Goal: Entertainment & Leisure: Consume media (video, audio)

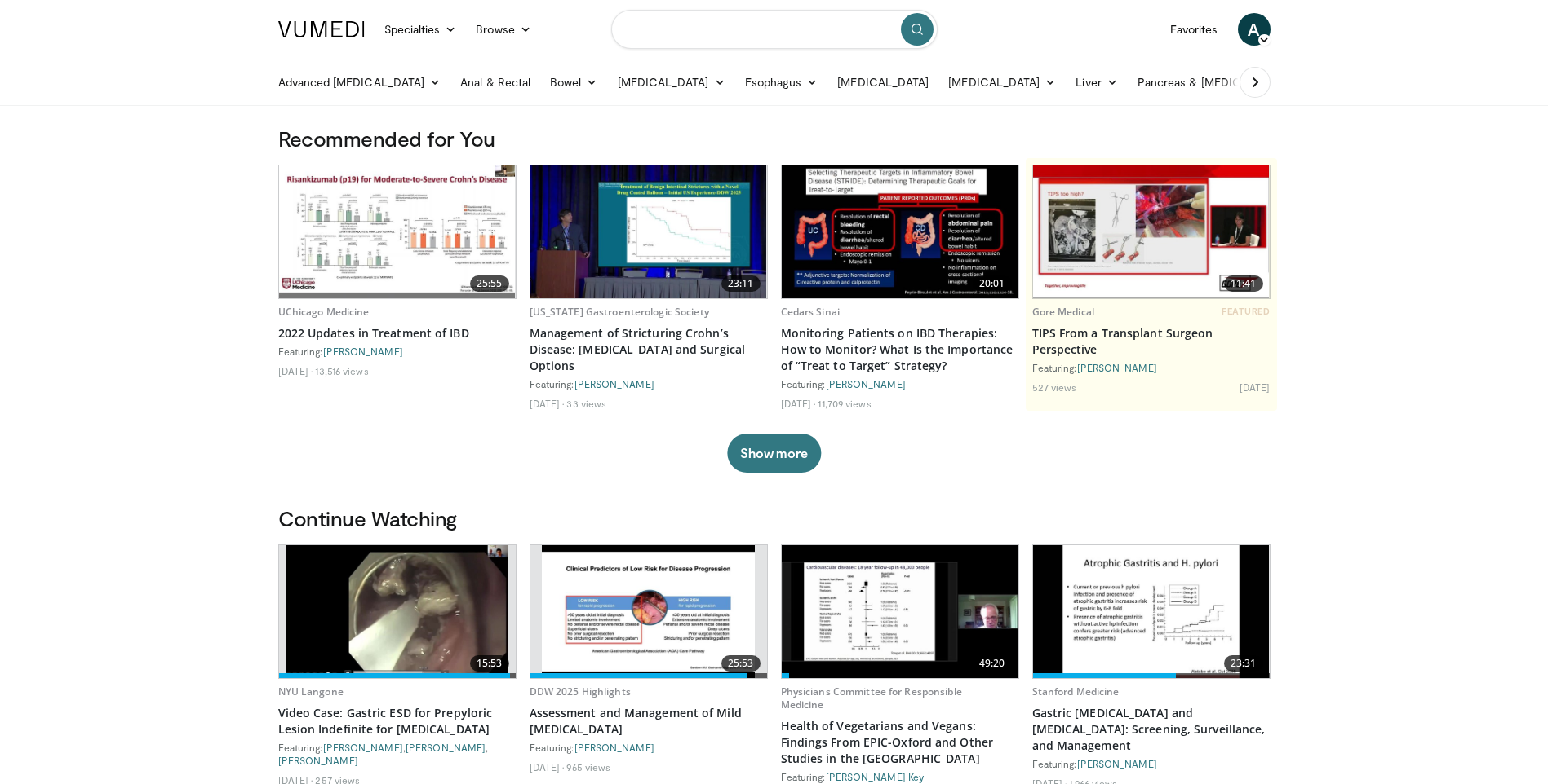
click at [716, 24] on input "Search topics, interventions" at bounding box center [774, 29] width 326 height 39
type input "*"
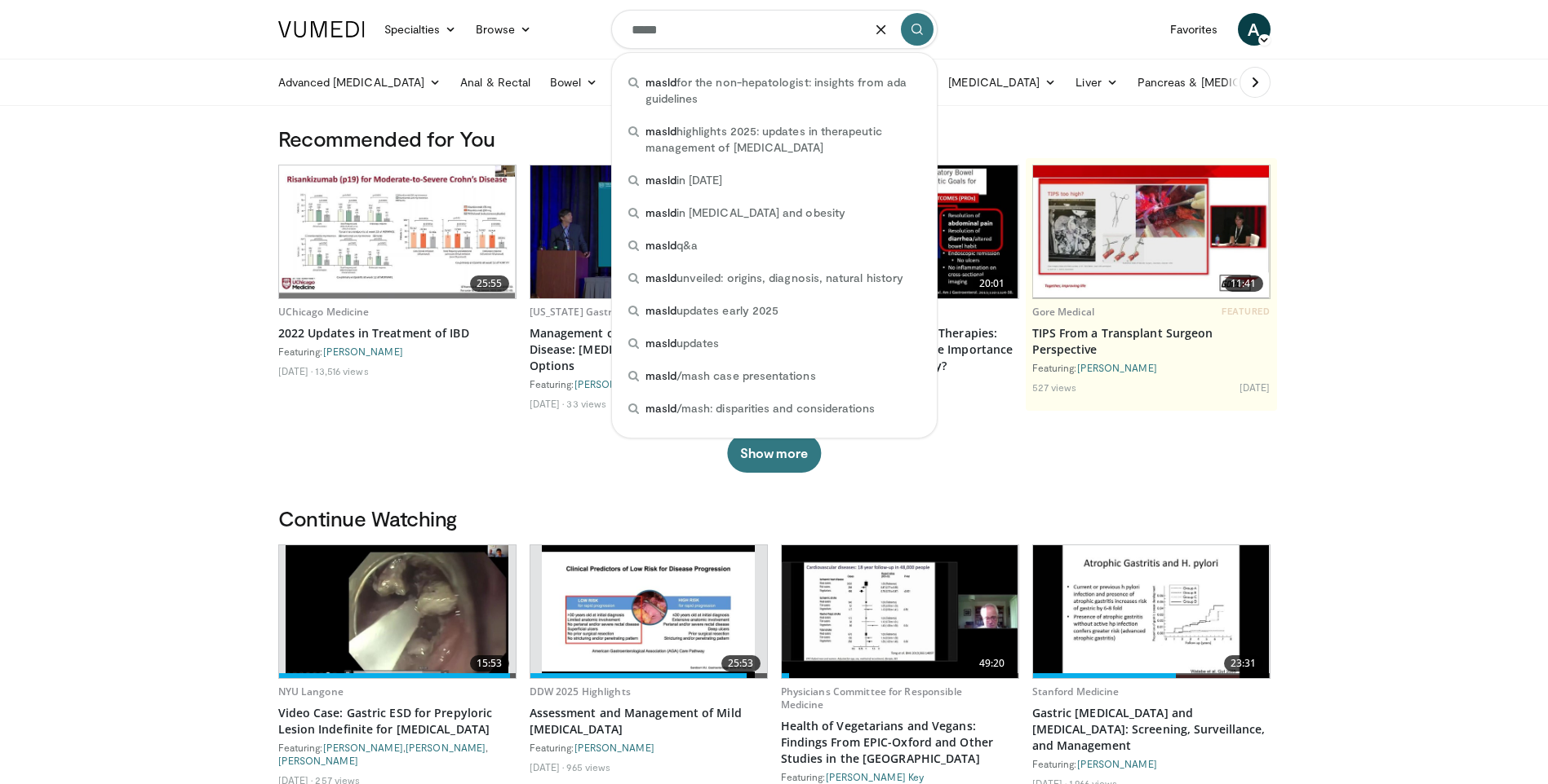
type input "*****"
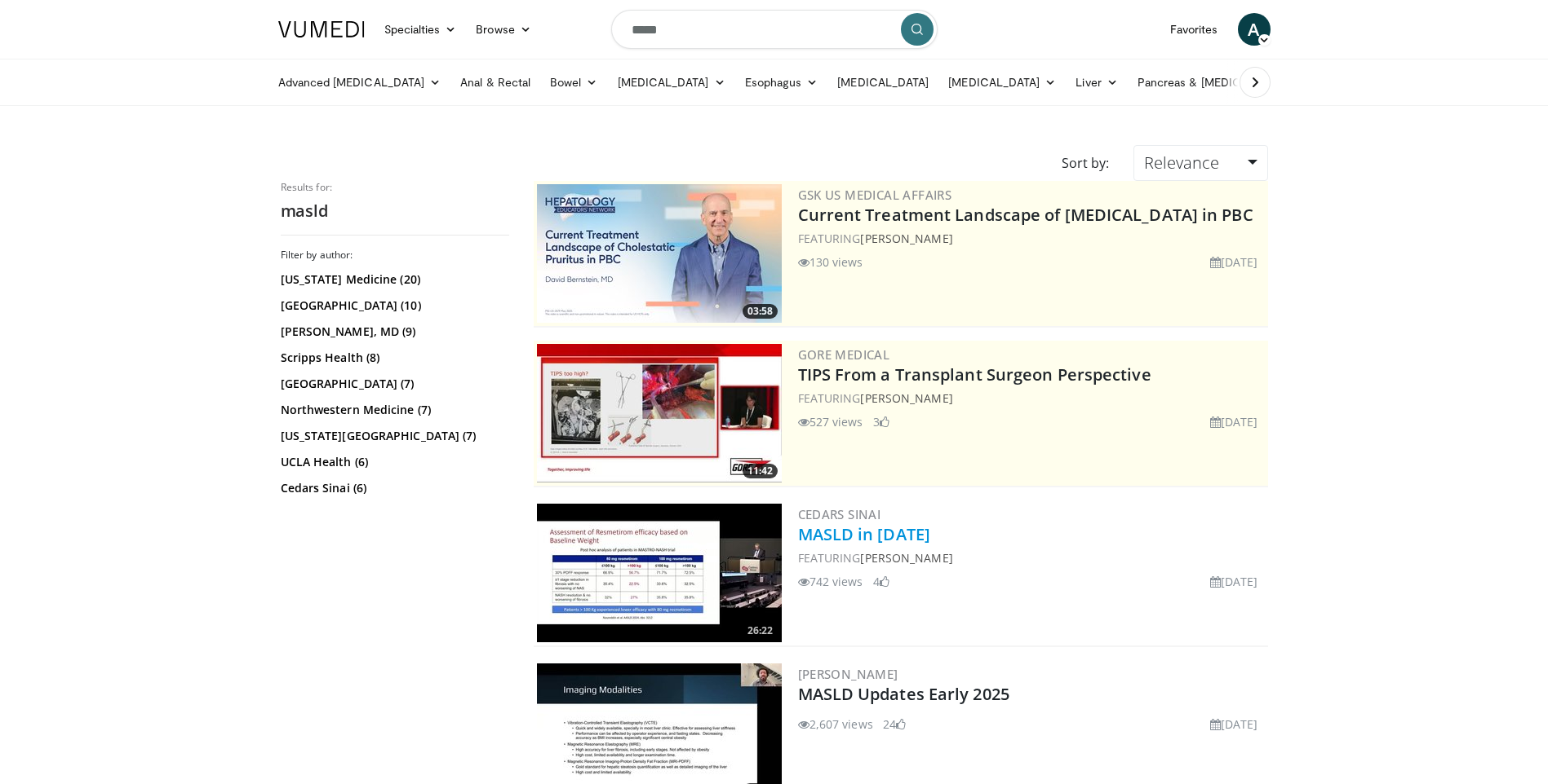
click at [883, 532] on link "MASLD in [DATE]" at bounding box center [864, 534] width 133 height 22
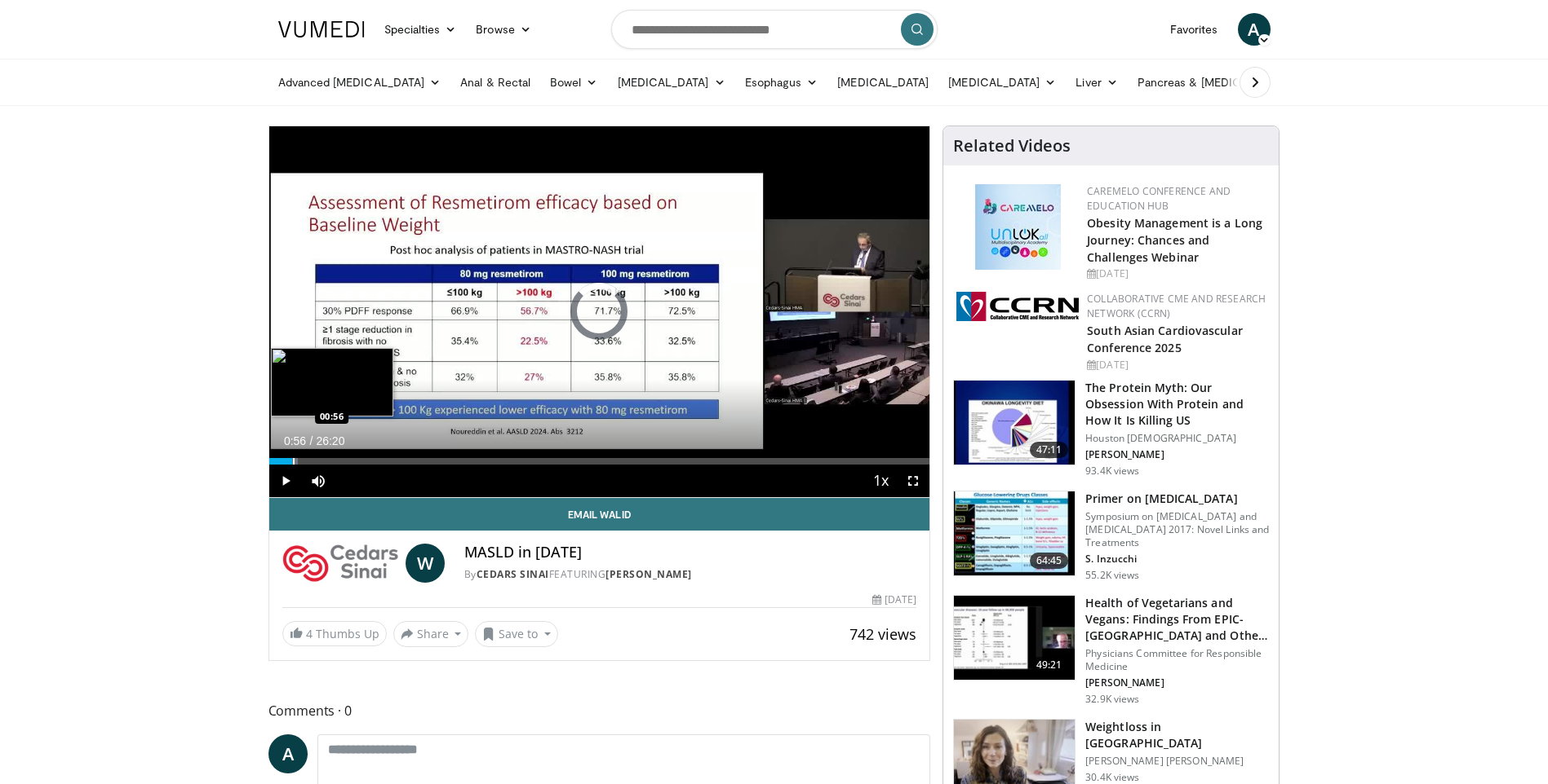
click at [292, 454] on div "Loaded : 4.39% 00:17 00:56" at bounding box center [600, 457] width 661 height 16
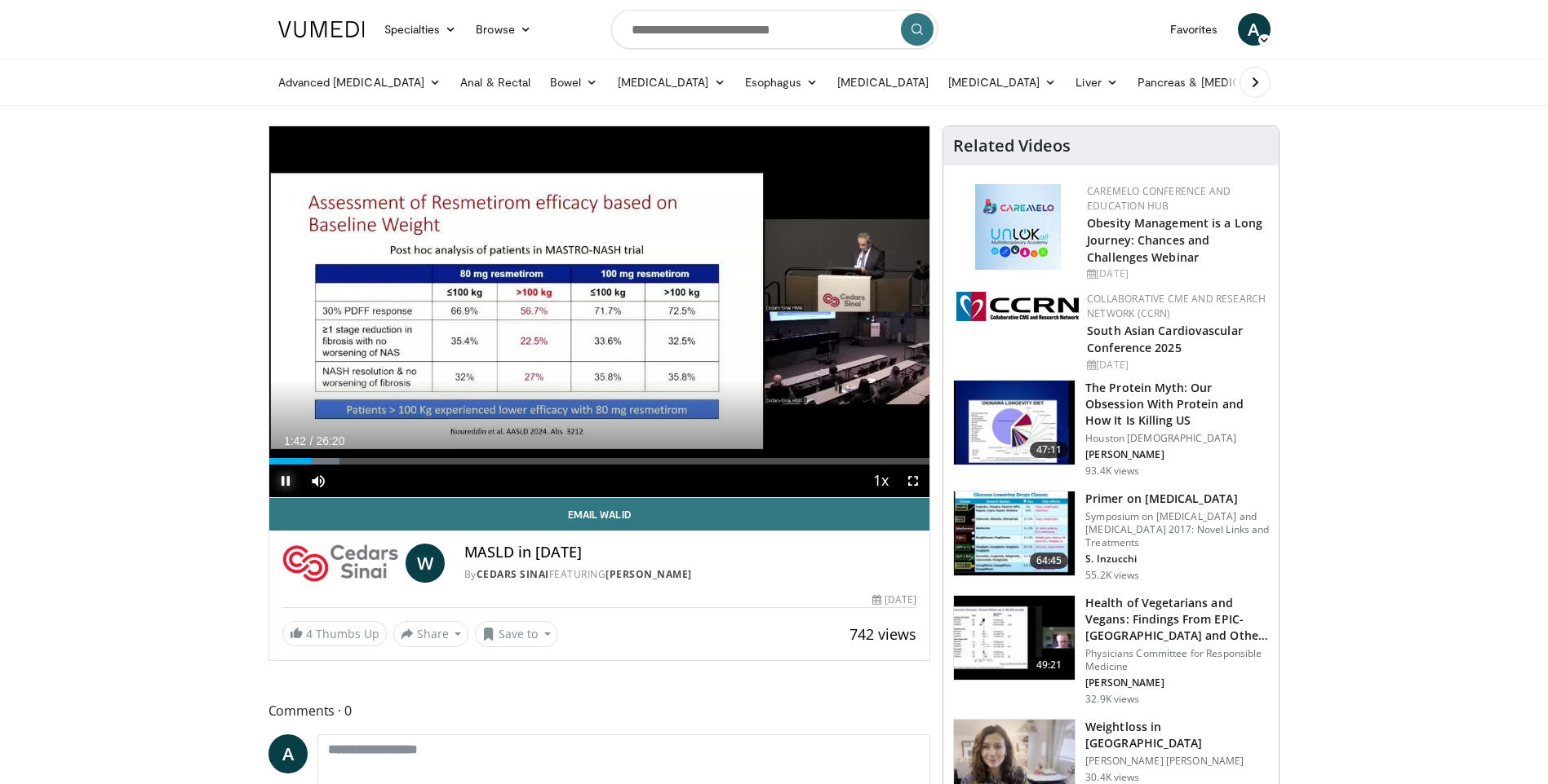
click at [279, 490] on span "Video Player" at bounding box center [286, 482] width 33 height 33
click at [280, 478] on span "Video Player" at bounding box center [286, 482] width 33 height 33
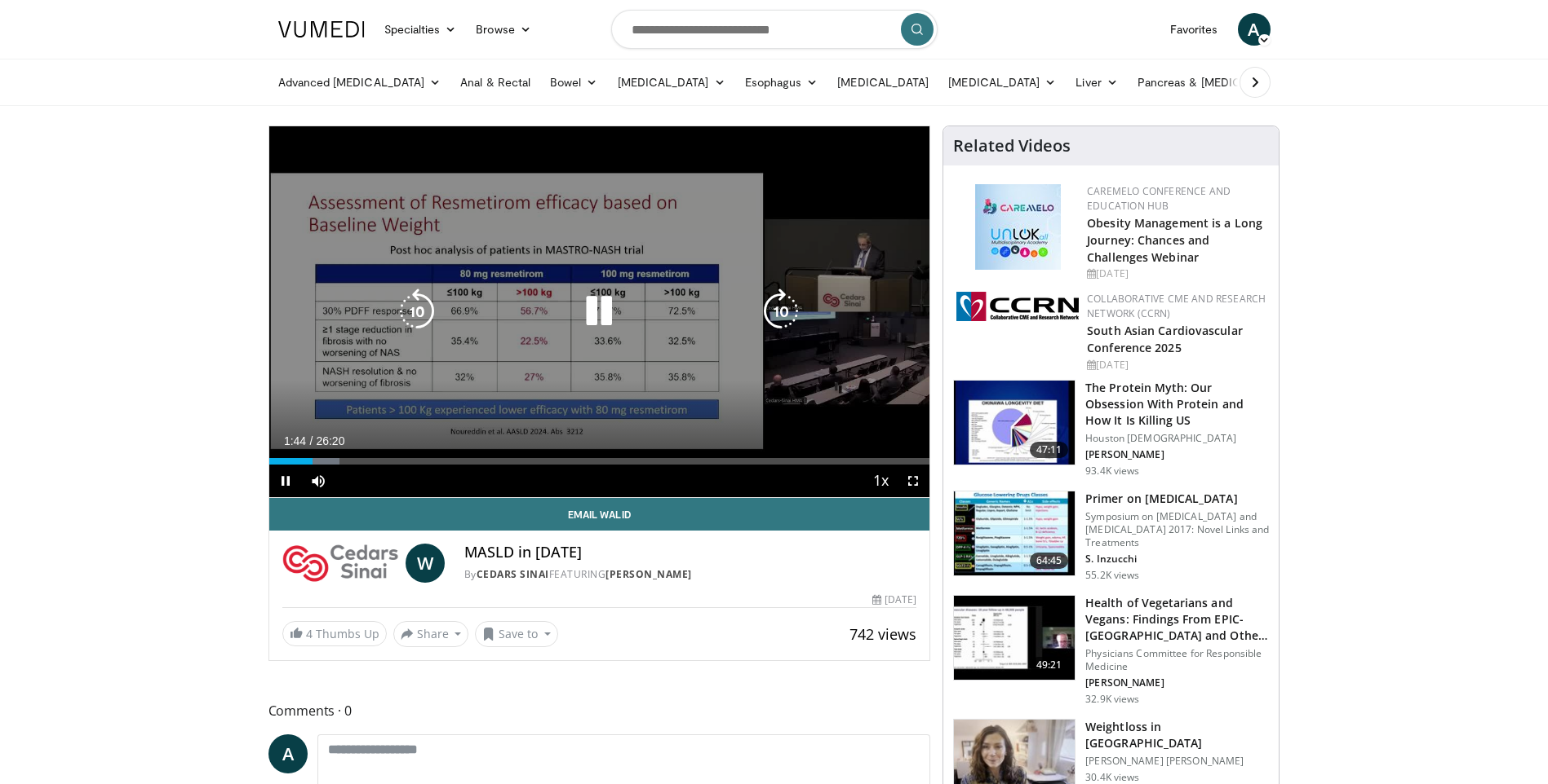
click at [591, 322] on icon "Video Player" at bounding box center [598, 311] width 46 height 46
click at [591, 326] on icon "Video Player" at bounding box center [598, 311] width 46 height 46
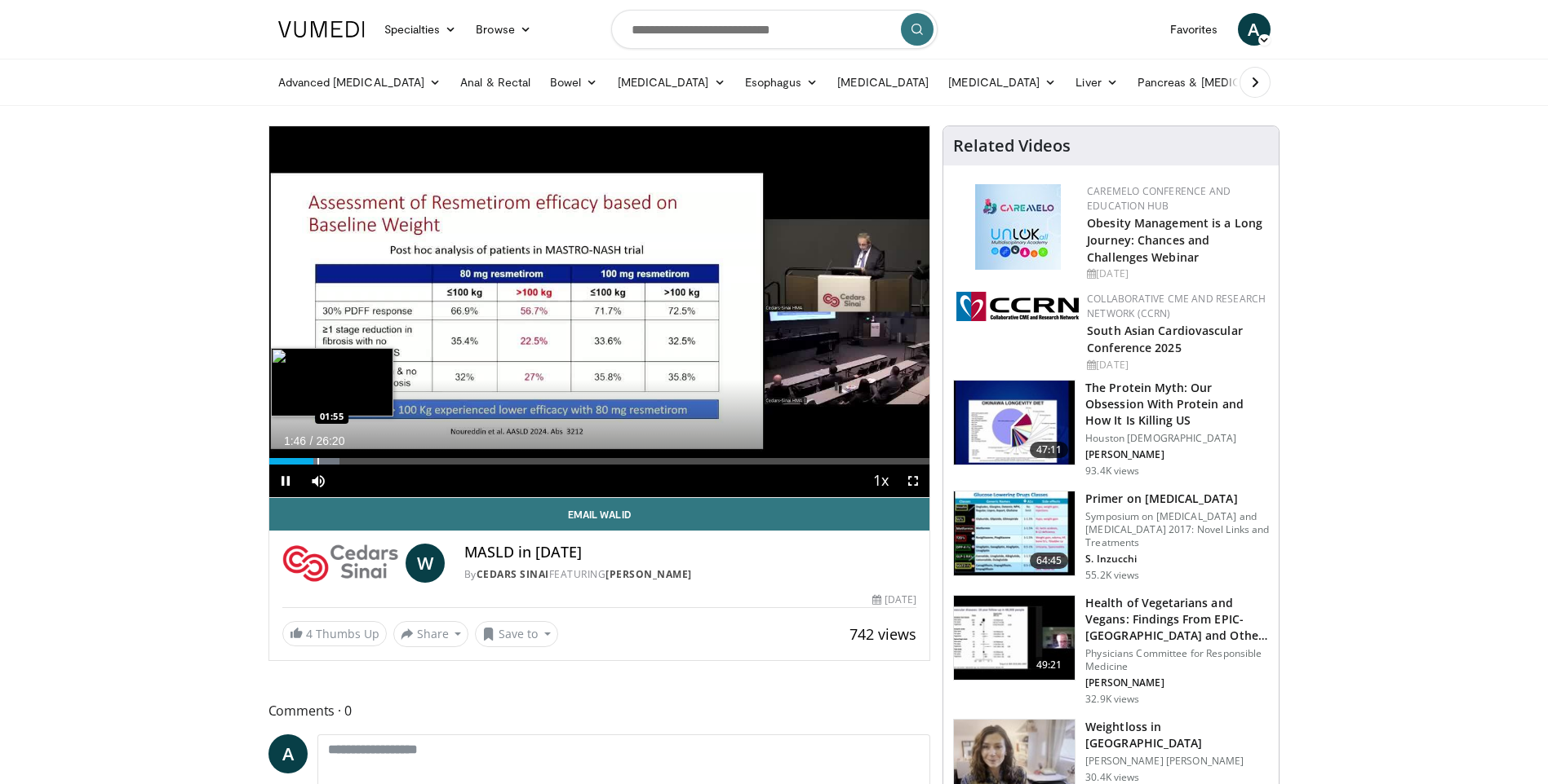
click at [318, 460] on div "Progress Bar" at bounding box center [318, 462] width 2 height 7
click at [330, 459] on div "Progress Bar" at bounding box center [330, 462] width 2 height 7
click at [336, 461] on div "Progress Bar" at bounding box center [337, 462] width 2 height 7
click at [348, 456] on div "Loaded : 14.43% 02:41 03:09" at bounding box center [600, 457] width 661 height 16
click at [359, 456] on div "Loaded : 16.31% 03:36 03:36" at bounding box center [600, 457] width 661 height 16
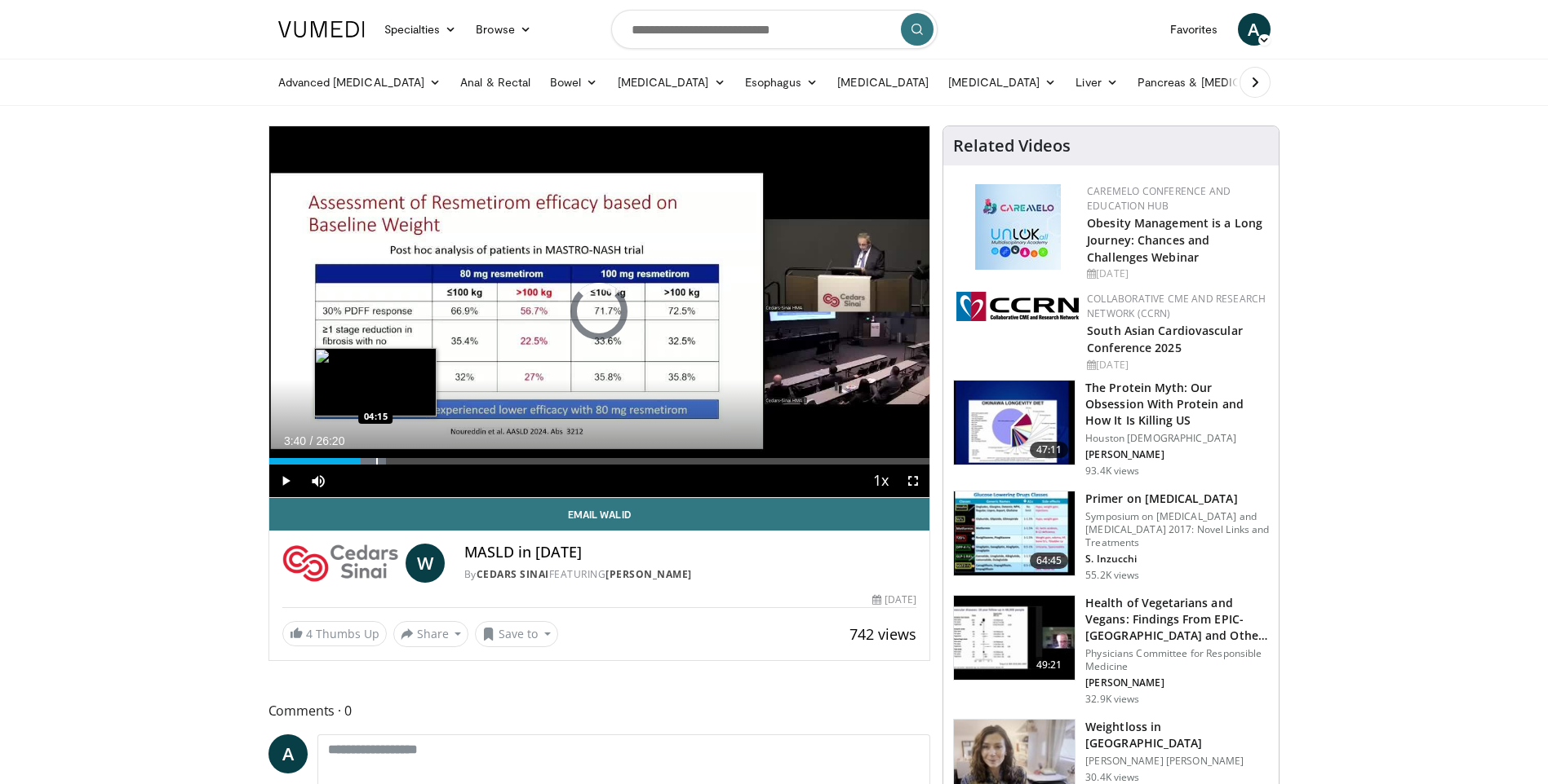
click at [377, 456] on div "Loaded : 17.71% 03:40 04:15" at bounding box center [600, 457] width 661 height 16
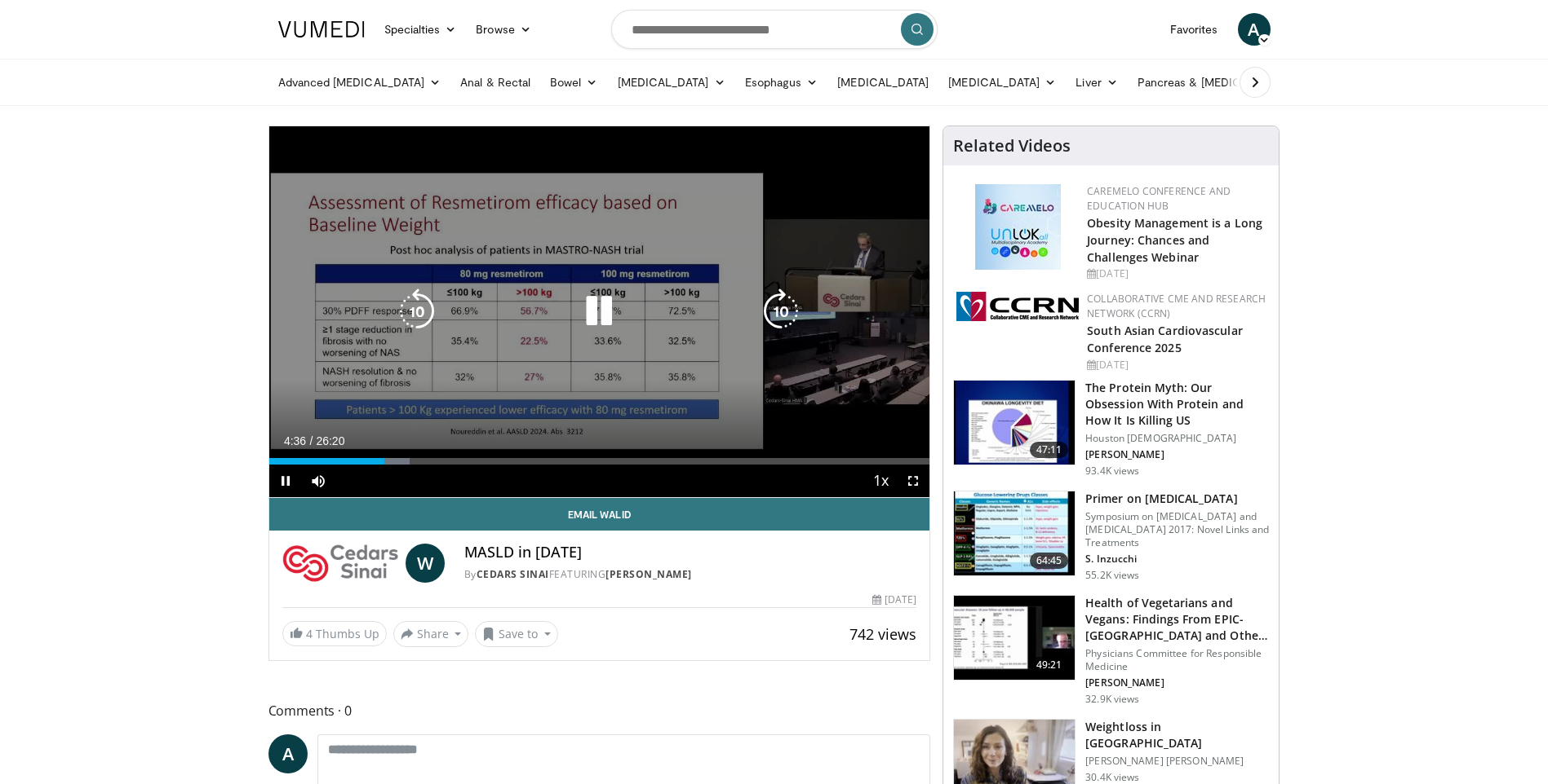
click at [590, 321] on icon "Video Player" at bounding box center [598, 311] width 46 height 46
